Goal: Task Accomplishment & Management: Manage account settings

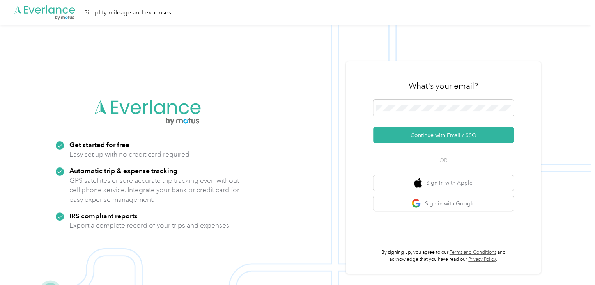
click at [420, 98] on div "What's your email?" at bounding box center [443, 85] width 140 height 27
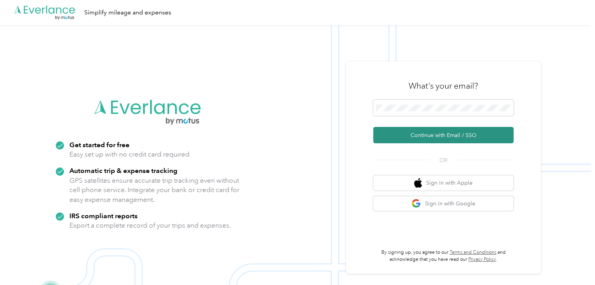
click at [431, 127] on button "Continue with Email / SSO" at bounding box center [443, 135] width 140 height 16
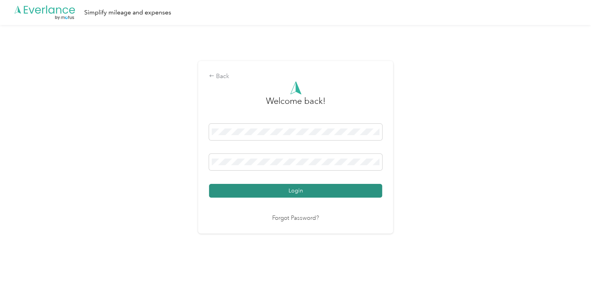
click at [292, 187] on button "Login" at bounding box center [295, 191] width 173 height 14
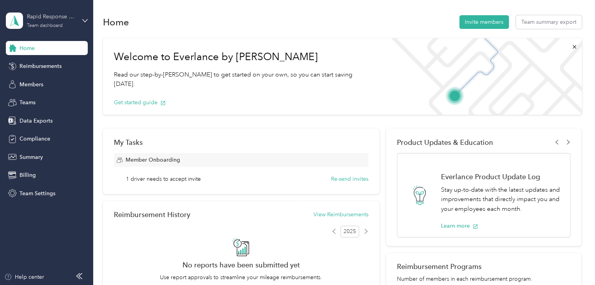
click at [44, 21] on div "Rapid Response Safety Services" at bounding box center [51, 16] width 49 height 8
click at [31, 83] on div "Personal dashboard" at bounding box center [36, 82] width 49 height 8
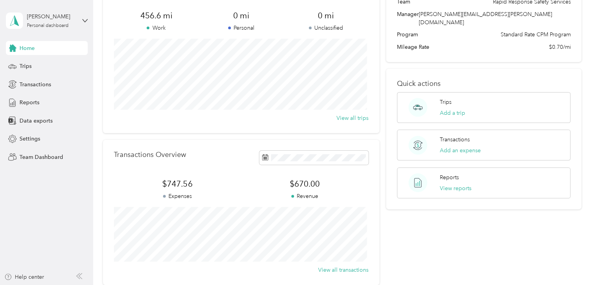
scroll to position [27, 0]
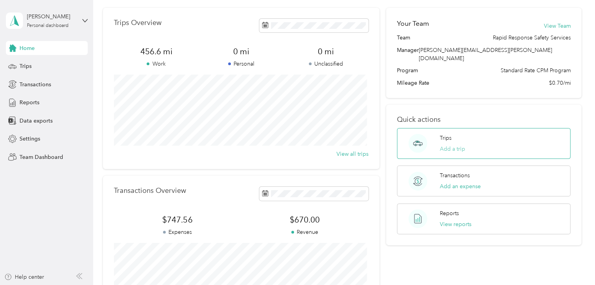
click at [448, 145] on button "Add a trip" at bounding box center [452, 149] width 25 height 8
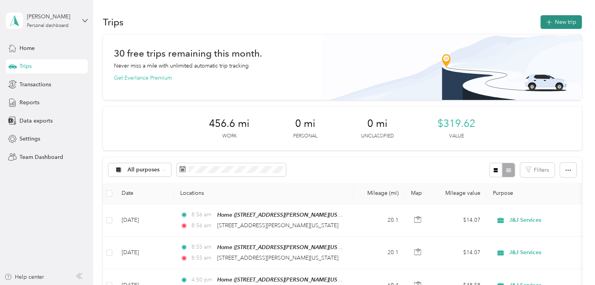
click at [546, 25] on icon "button" at bounding box center [549, 22] width 9 height 9
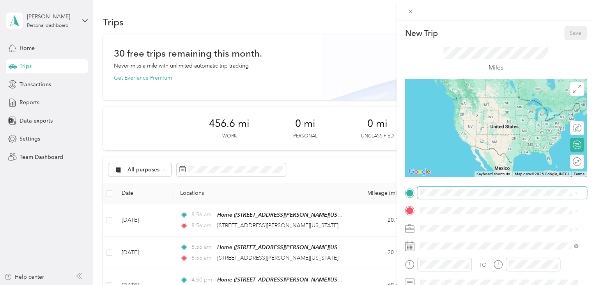
click at [428, 188] on span at bounding box center [502, 192] width 170 height 12
click at [426, 196] on span at bounding box center [502, 192] width 170 height 12
click at [442, 153] on strong "Home" at bounding box center [442, 149] width 15 height 7
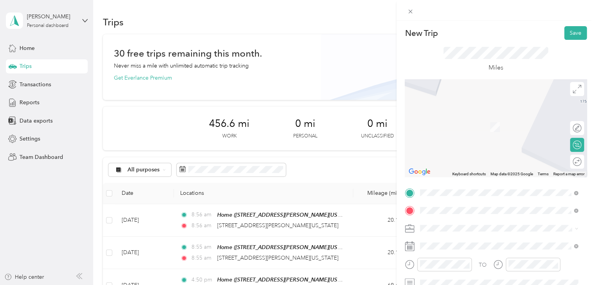
click at [449, 242] on span "[STREET_ADDRESS][US_STATE]" at bounding box center [474, 238] width 78 height 7
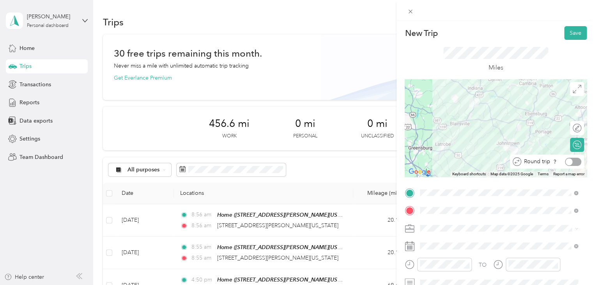
click at [566, 163] on div at bounding box center [569, 161] width 7 height 7
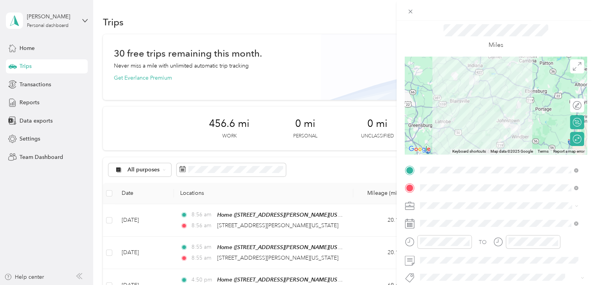
scroll to position [23, 0]
click at [427, 231] on span "Personal" at bounding box center [433, 232] width 21 height 7
click at [475, 227] on span at bounding box center [502, 222] width 170 height 12
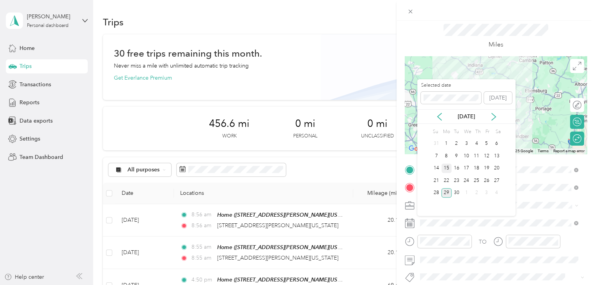
click at [443, 167] on div "15" at bounding box center [447, 168] width 10 height 10
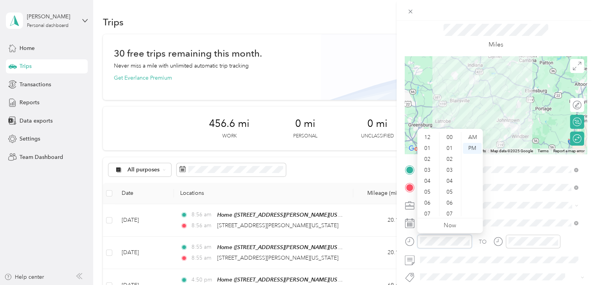
scroll to position [47, 0]
click at [427, 155] on div "06" at bounding box center [428, 156] width 19 height 11
click at [447, 138] on div "00" at bounding box center [450, 137] width 19 height 11
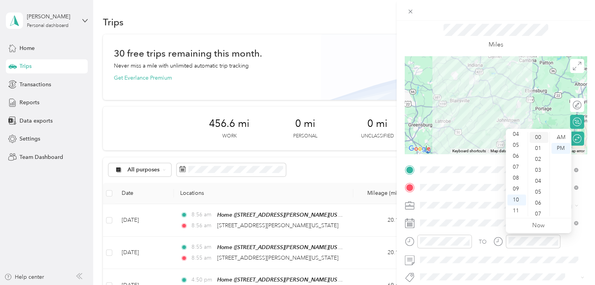
click at [536, 135] on div "00" at bounding box center [539, 137] width 19 height 11
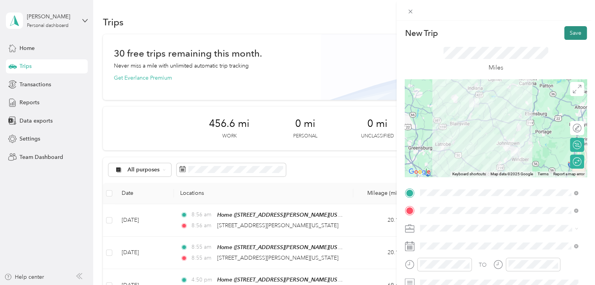
click at [572, 32] on button "Save" at bounding box center [575, 33] width 23 height 14
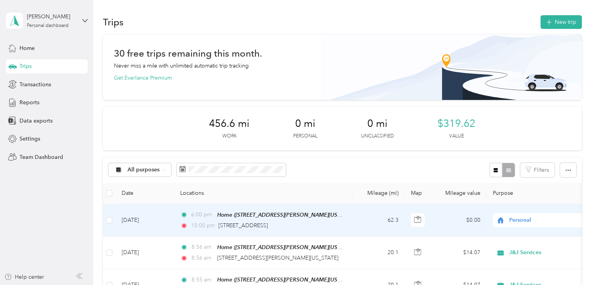
click at [516, 219] on span "Personal" at bounding box center [544, 220] width 71 height 9
click at [512, 240] on li "J&J Services" at bounding box center [541, 234] width 97 height 14
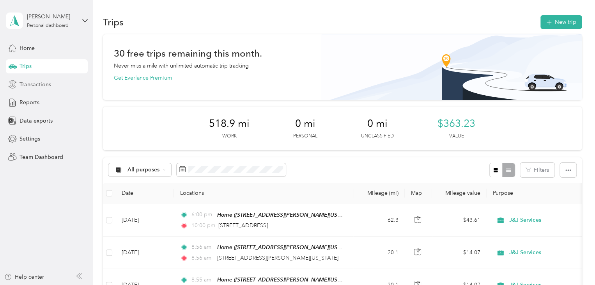
click at [33, 88] on span "Transactions" at bounding box center [36, 84] width 32 height 8
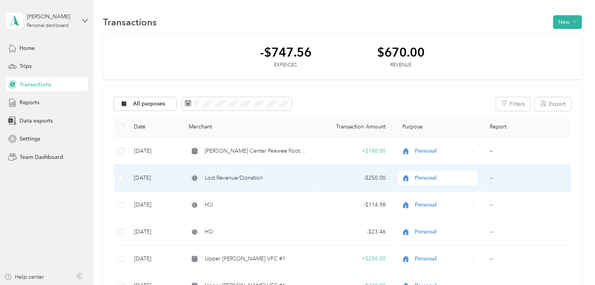
click at [254, 184] on td "Lost Revenue/Donation" at bounding box center [248, 178] width 131 height 27
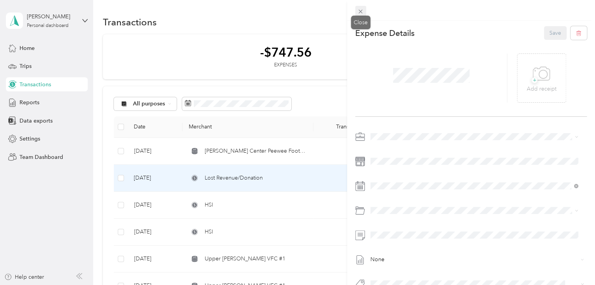
click at [360, 13] on icon at bounding box center [360, 11] width 7 height 7
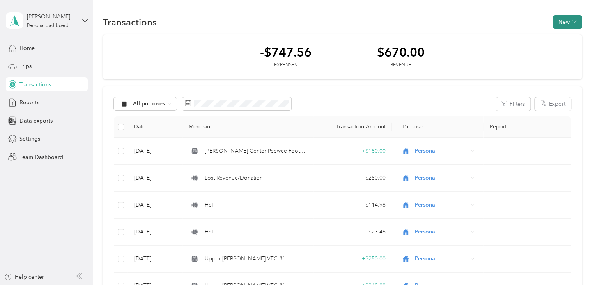
click at [569, 21] on button "New" at bounding box center [567, 22] width 29 height 14
click at [552, 51] on div "Revenue" at bounding box center [560, 50] width 30 height 8
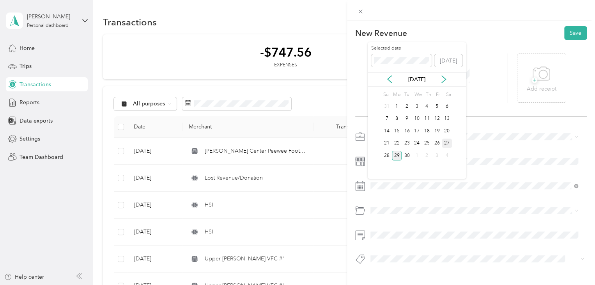
click at [448, 140] on div "27" at bounding box center [447, 143] width 10 height 10
click at [378, 155] on span at bounding box center [477, 161] width 219 height 12
click at [571, 32] on button "Save" at bounding box center [575, 33] width 23 height 14
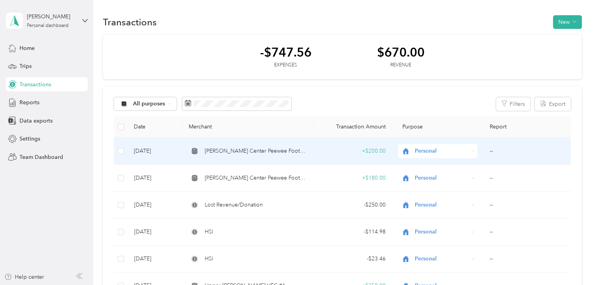
click at [376, 151] on div "+ $200.00" at bounding box center [353, 151] width 66 height 9
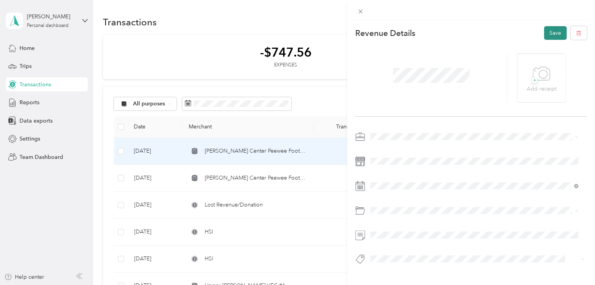
click at [544, 35] on button "Save" at bounding box center [555, 33] width 23 height 14
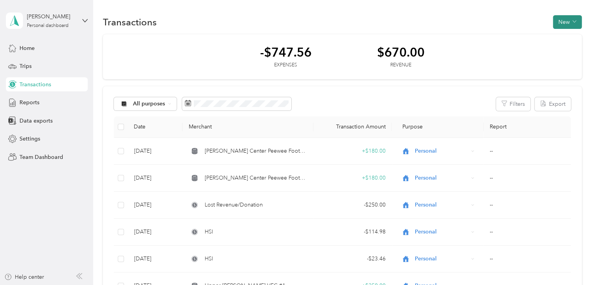
click at [555, 23] on button "New" at bounding box center [567, 22] width 29 height 14
click at [552, 50] on div "Revenue" at bounding box center [560, 50] width 30 height 8
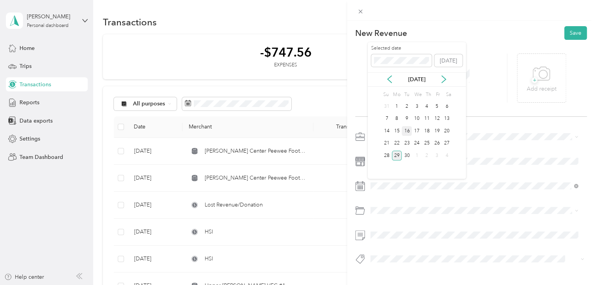
click at [407, 129] on div "16" at bounding box center [407, 131] width 10 height 10
click at [572, 34] on button "Save" at bounding box center [575, 33] width 23 height 14
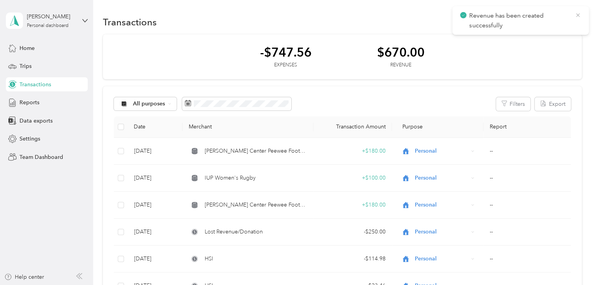
click at [578, 16] on icon at bounding box center [578, 15] width 6 height 7
click at [562, 21] on button "New" at bounding box center [567, 22] width 29 height 14
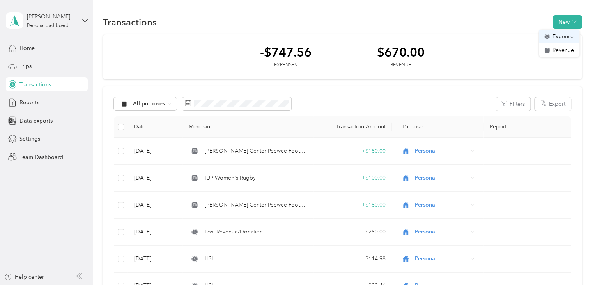
click at [548, 34] on circle at bounding box center [547, 36] width 5 height 5
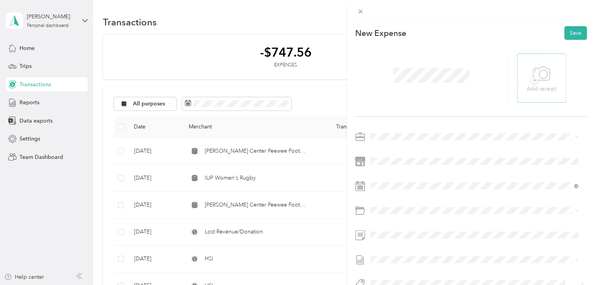
click at [549, 74] on div "+ Add receipt" at bounding box center [542, 78] width 30 height 30
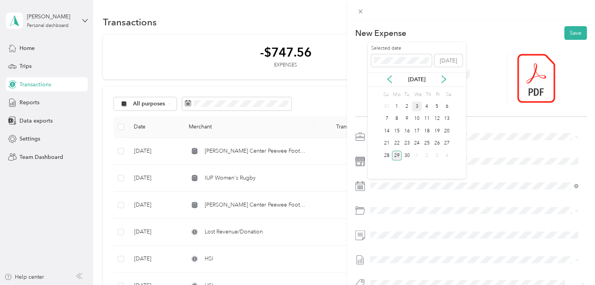
click at [420, 107] on div "3" at bounding box center [417, 106] width 10 height 10
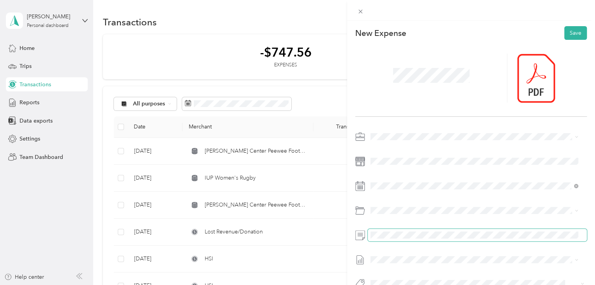
click at [387, 230] on span at bounding box center [477, 235] width 219 height 12
click at [567, 37] on button "Save" at bounding box center [575, 33] width 23 height 14
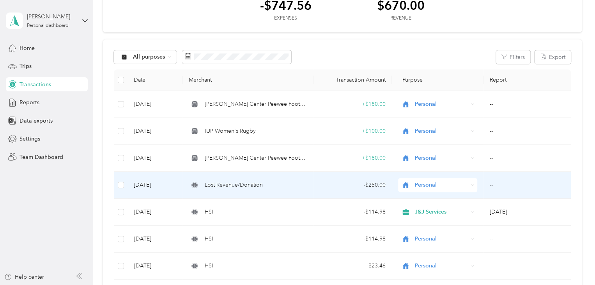
scroll to position [76, 0]
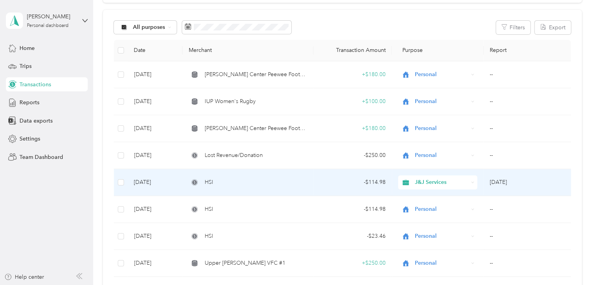
click at [422, 178] on span "J&J Services" at bounding box center [442, 182] width 54 height 9
click at [417, 207] on span "Personal" at bounding box center [443, 210] width 54 height 8
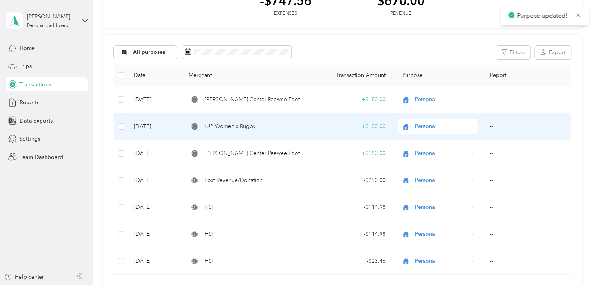
scroll to position [0, 0]
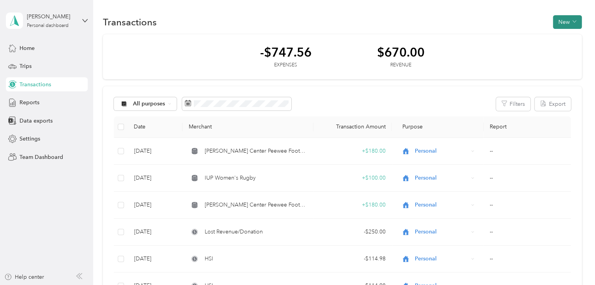
click at [564, 16] on button "New" at bounding box center [567, 22] width 29 height 14
click at [555, 32] on li "Expense" at bounding box center [559, 37] width 41 height 14
click at [555, 35] on span "Expense" at bounding box center [563, 36] width 21 height 8
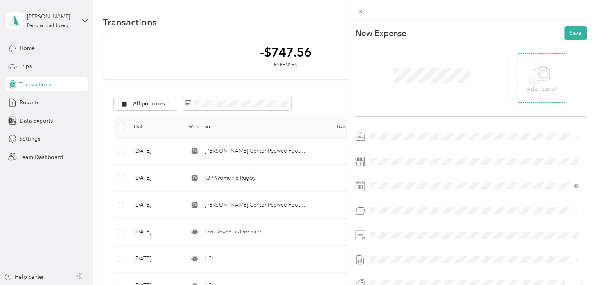
click at [543, 73] on icon at bounding box center [543, 74] width 8 height 8
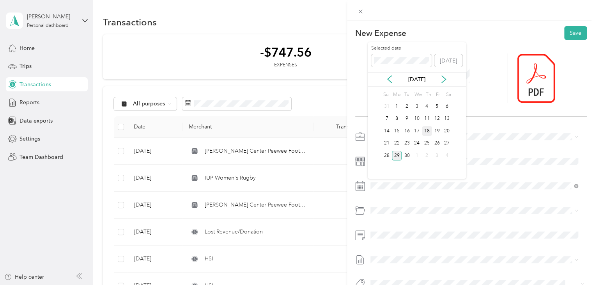
click at [427, 129] on div "18" at bounding box center [427, 131] width 10 height 10
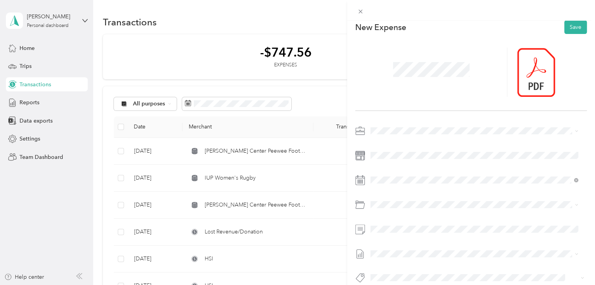
scroll to position [7, 0]
click at [565, 32] on button "Save" at bounding box center [575, 26] width 23 height 14
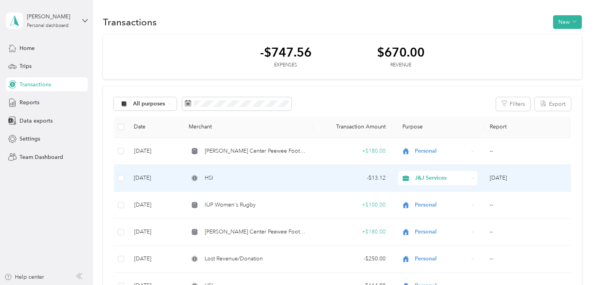
click at [424, 174] on span "J&J Services" at bounding box center [442, 178] width 54 height 9
click at [415, 206] on span "Personal" at bounding box center [437, 206] width 68 height 8
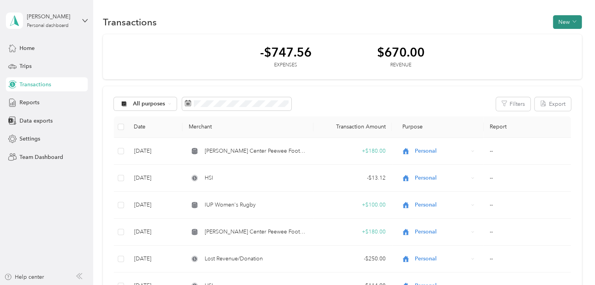
click at [553, 24] on button "New" at bounding box center [567, 22] width 29 height 14
click at [551, 34] on div "Expense" at bounding box center [560, 36] width 30 height 8
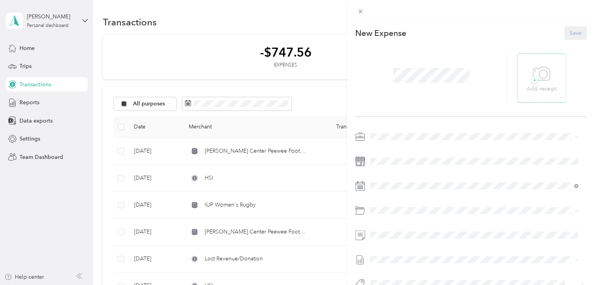
click at [532, 77] on span "+" at bounding box center [535, 80] width 6 height 6
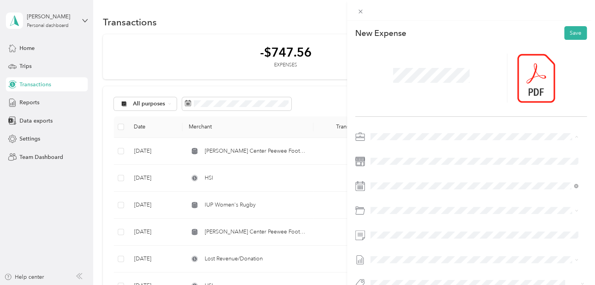
click at [376, 168] on li "Personal" at bounding box center [474, 164] width 213 height 14
click at [420, 130] on div "17" at bounding box center [417, 131] width 10 height 10
click at [379, 230] on span at bounding box center [477, 235] width 219 height 12
click at [566, 27] on button "Save" at bounding box center [575, 33] width 23 height 14
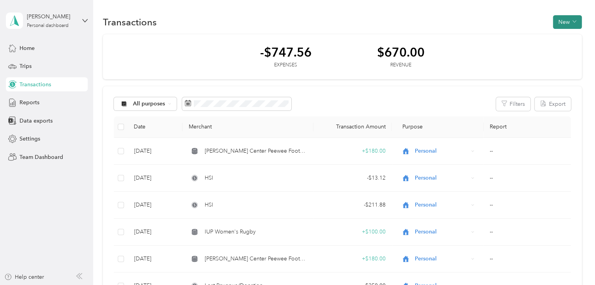
click at [568, 20] on button "New" at bounding box center [567, 22] width 29 height 14
click at [553, 50] on span "Revenue" at bounding box center [563, 50] width 21 height 8
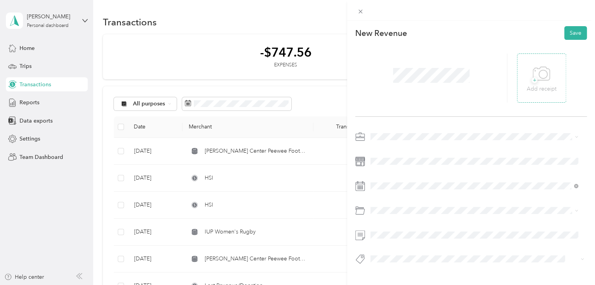
click at [550, 67] on div "+ Add receipt" at bounding box center [542, 78] width 30 height 30
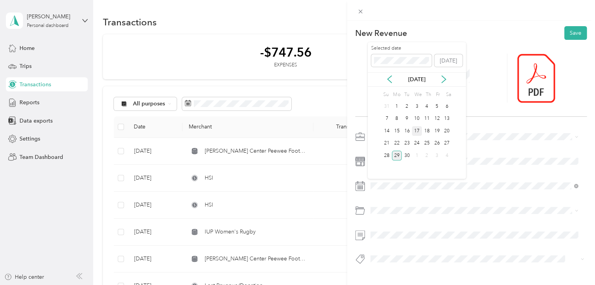
click at [417, 130] on div "17" at bounding box center [417, 131] width 10 height 10
click at [564, 34] on button "Save" at bounding box center [575, 33] width 23 height 14
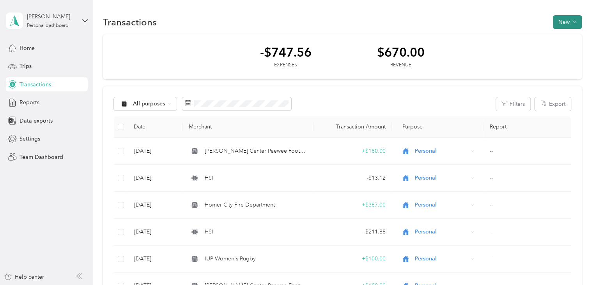
click at [569, 19] on button "New" at bounding box center [567, 22] width 29 height 14
click at [558, 35] on span "Expense" at bounding box center [563, 36] width 21 height 8
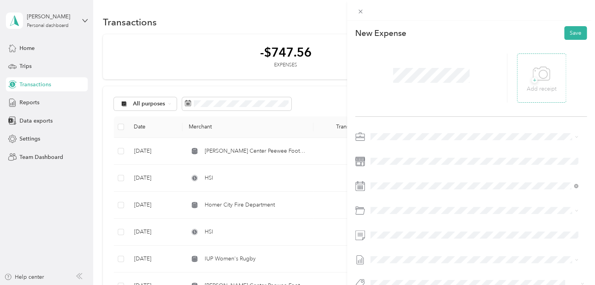
click at [546, 90] on p "Add receipt" at bounding box center [542, 89] width 30 height 9
click at [379, 181] on span at bounding box center [477, 185] width 219 height 12
click at [381, 190] on span at bounding box center [477, 185] width 219 height 12
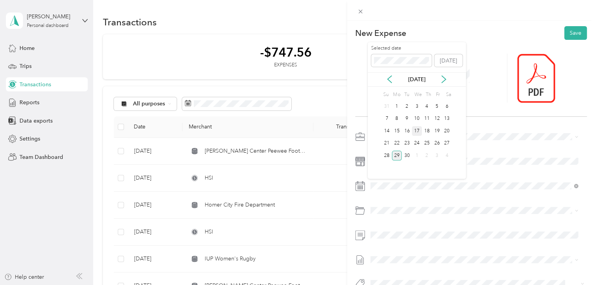
click at [418, 128] on div "17" at bounding box center [417, 131] width 10 height 10
click at [566, 39] on button "Save" at bounding box center [575, 33] width 23 height 14
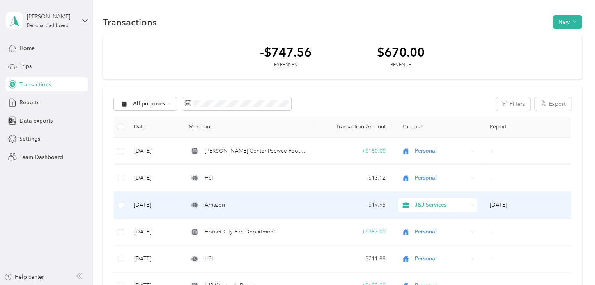
click at [406, 205] on icon at bounding box center [406, 204] width 6 height 5
click at [420, 228] on li "Personal" at bounding box center [436, 233] width 79 height 14
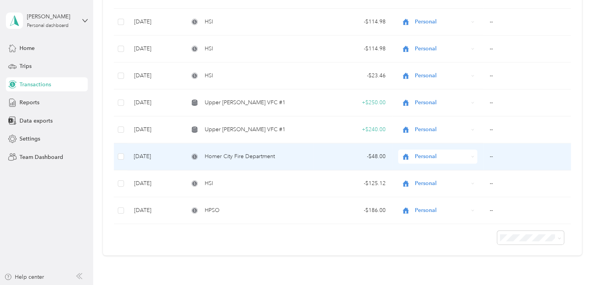
scroll to position [345, 0]
click at [247, 155] on span "Homer City Fire Department" at bounding box center [240, 156] width 70 height 9
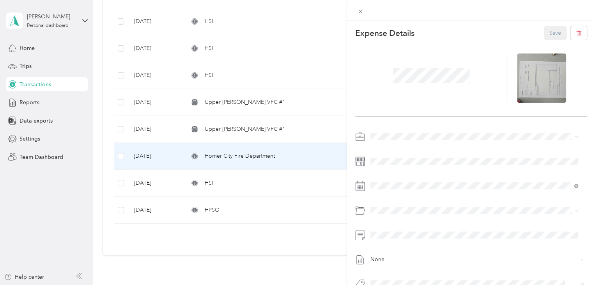
click at [223, 156] on div "This expense cannot be edited because it is either under review, approved, or p…" at bounding box center [297, 142] width 595 height 285
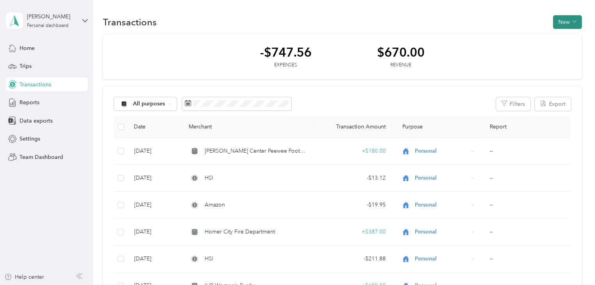
click at [578, 22] on button "New" at bounding box center [567, 22] width 29 height 14
click at [559, 46] on span "Revenue" at bounding box center [563, 50] width 21 height 8
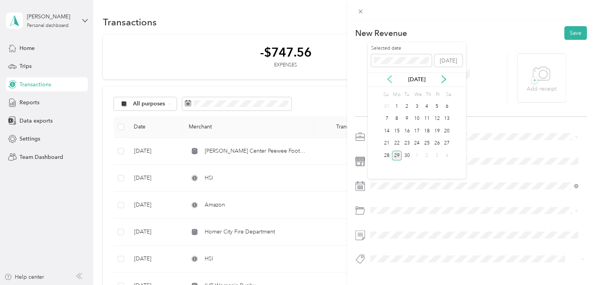
click at [390, 80] on icon at bounding box center [390, 79] width 8 height 8
click at [449, 132] on div "17" at bounding box center [447, 131] width 10 height 10
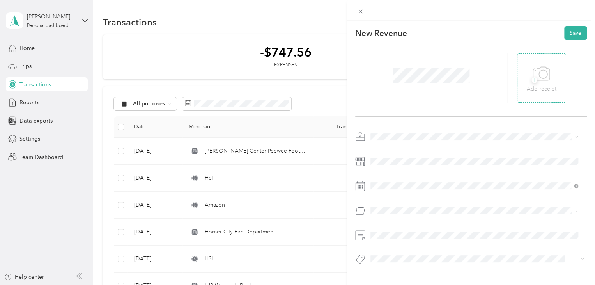
click at [527, 84] on div "+ Add receipt" at bounding box center [542, 78] width 30 height 30
click at [539, 67] on icon at bounding box center [542, 73] width 18 height 21
click at [568, 37] on button "Save" at bounding box center [575, 33] width 23 height 14
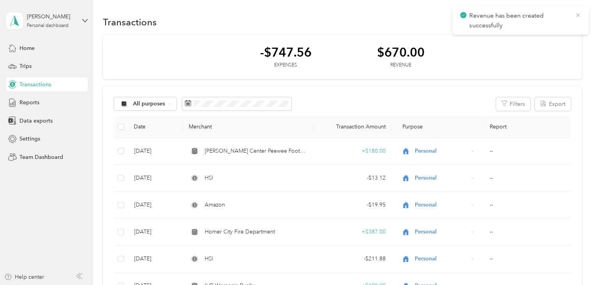
click at [577, 14] on icon at bounding box center [578, 15] width 4 height 4
click at [558, 15] on button "New" at bounding box center [567, 22] width 29 height 14
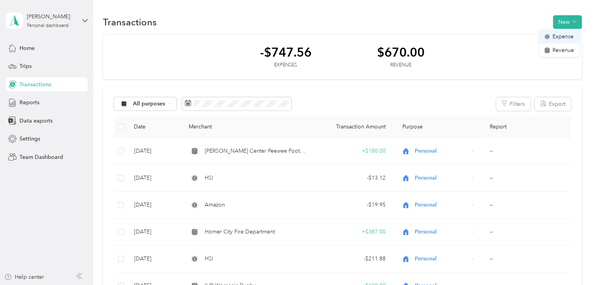
click at [557, 42] on li "Expense" at bounding box center [559, 37] width 41 height 14
click at [551, 35] on div "Expense" at bounding box center [560, 36] width 30 height 8
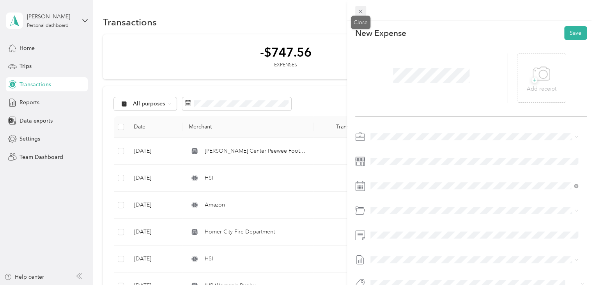
click at [358, 8] on icon at bounding box center [360, 11] width 7 height 7
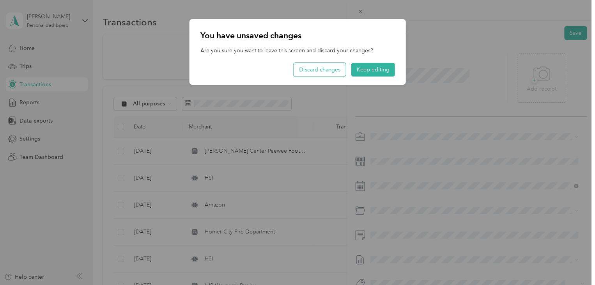
click at [327, 68] on button "Discard changes" at bounding box center [320, 70] width 52 height 14
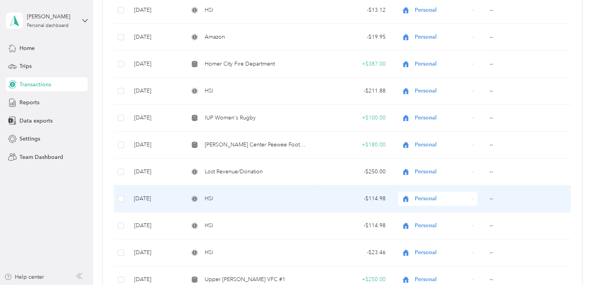
scroll to position [168, 0]
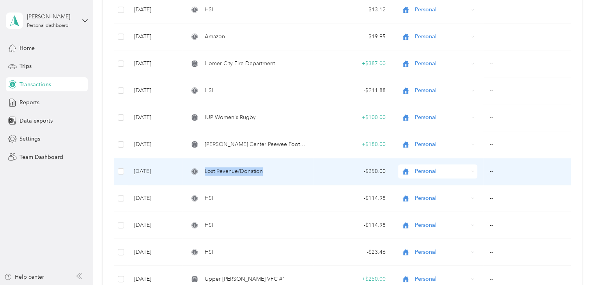
drag, startPoint x: 268, startPoint y: 168, endPoint x: 203, endPoint y: 169, distance: 65.2
click at [203, 169] on div "Lost Revenue/Donation" at bounding box center [248, 171] width 118 height 9
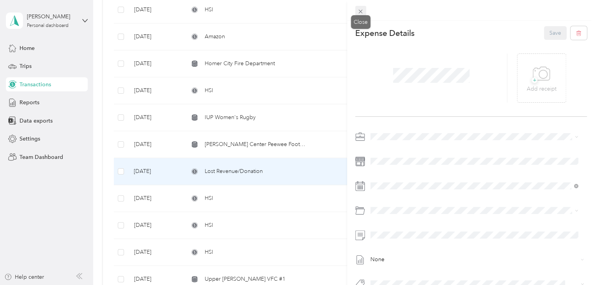
click at [364, 15] on span at bounding box center [360, 11] width 11 height 11
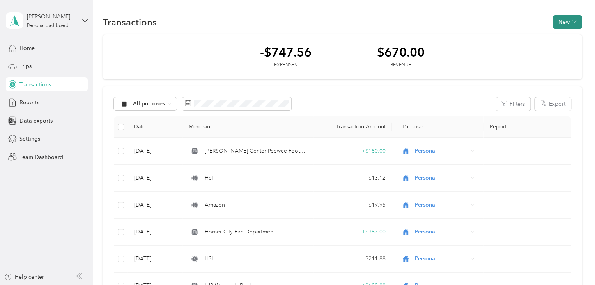
click at [568, 24] on button "New" at bounding box center [567, 22] width 29 height 14
click at [553, 41] on span "Expense" at bounding box center [563, 36] width 21 height 8
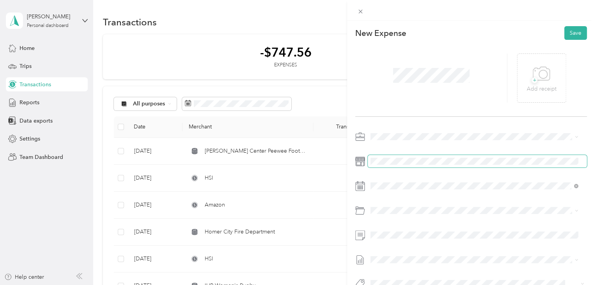
click at [387, 165] on span at bounding box center [477, 161] width 219 height 12
click at [388, 82] on icon at bounding box center [390, 79] width 8 height 8
click at [389, 82] on icon at bounding box center [390, 79] width 8 height 8
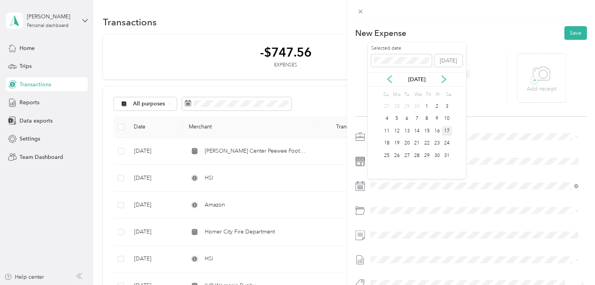
click at [449, 128] on div "17" at bounding box center [447, 131] width 10 height 10
click at [391, 163] on span "Personal" at bounding box center [383, 163] width 21 height 7
click at [527, 76] on div "+ Add receipt" at bounding box center [542, 78] width 30 height 30
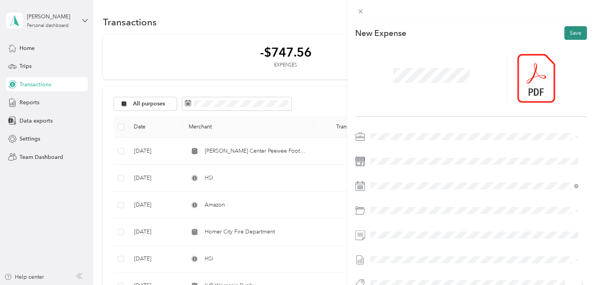
click at [573, 33] on button "Save" at bounding box center [575, 33] width 23 height 14
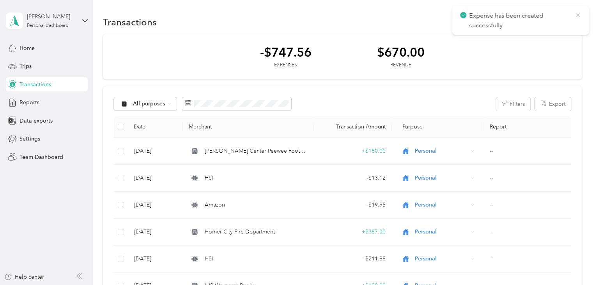
click at [575, 16] on icon at bounding box center [578, 15] width 6 height 7
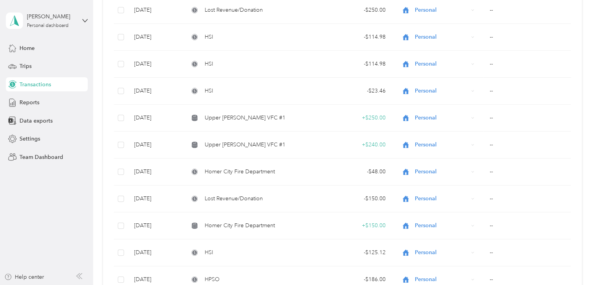
scroll to position [448, 0]
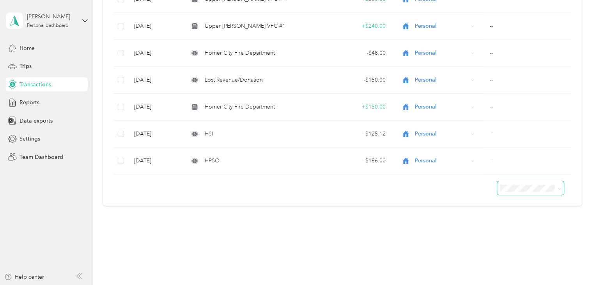
click at [518, 182] on span at bounding box center [530, 188] width 67 height 14
click at [512, 209] on li "50 per load" at bounding box center [528, 215] width 67 height 14
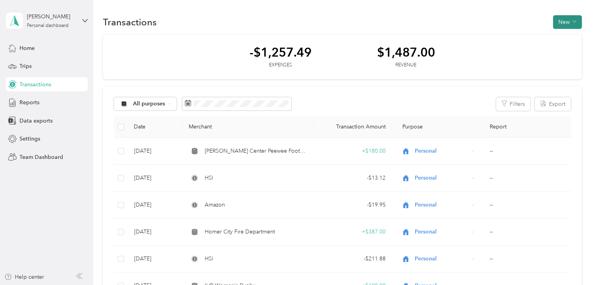
click at [568, 25] on button "New" at bounding box center [567, 22] width 29 height 14
click at [563, 35] on span "Expense" at bounding box center [563, 36] width 21 height 8
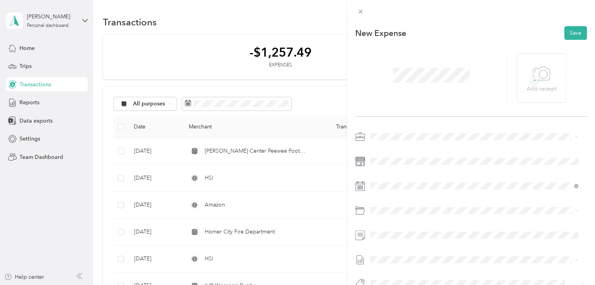
click at [384, 162] on span "Personal" at bounding box center [383, 163] width 21 height 7
click at [380, 229] on span at bounding box center [477, 235] width 219 height 12
click at [378, 180] on span at bounding box center [477, 185] width 219 height 12
click at [415, 130] on div "17" at bounding box center [417, 131] width 10 height 10
click at [564, 30] on button "Save" at bounding box center [575, 33] width 23 height 14
